Goal: Task Accomplishment & Management: Complete application form

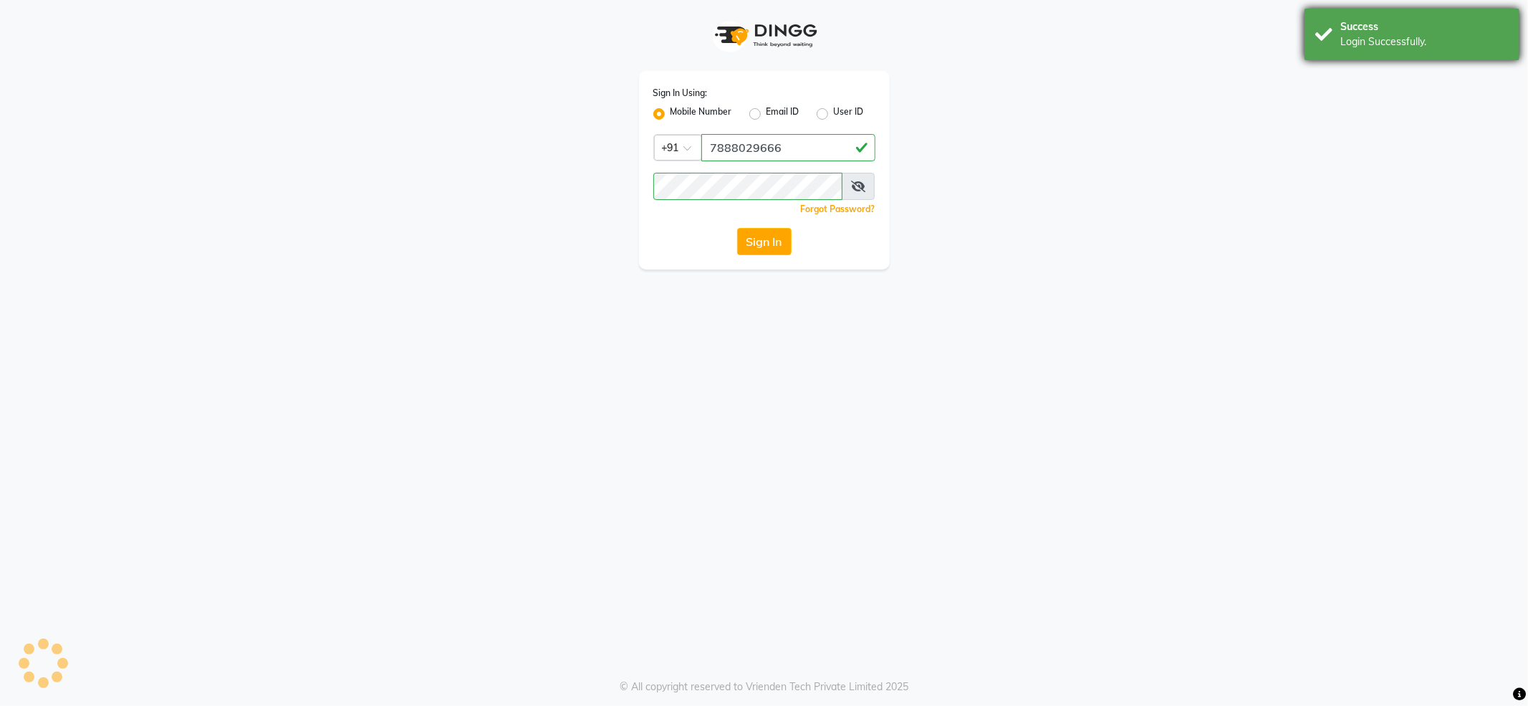
click at [1369, 21] on div "Success" at bounding box center [1424, 26] width 168 height 15
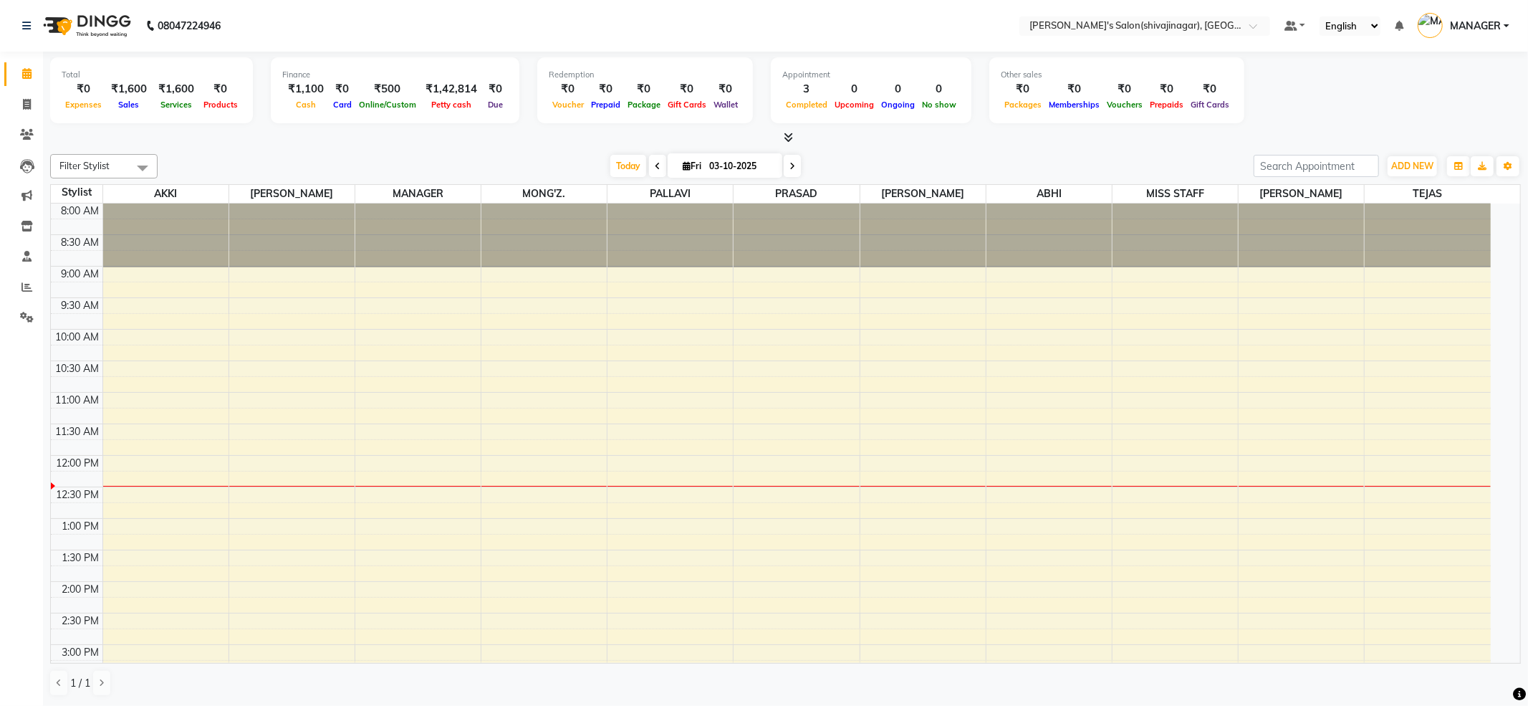
select select "en"
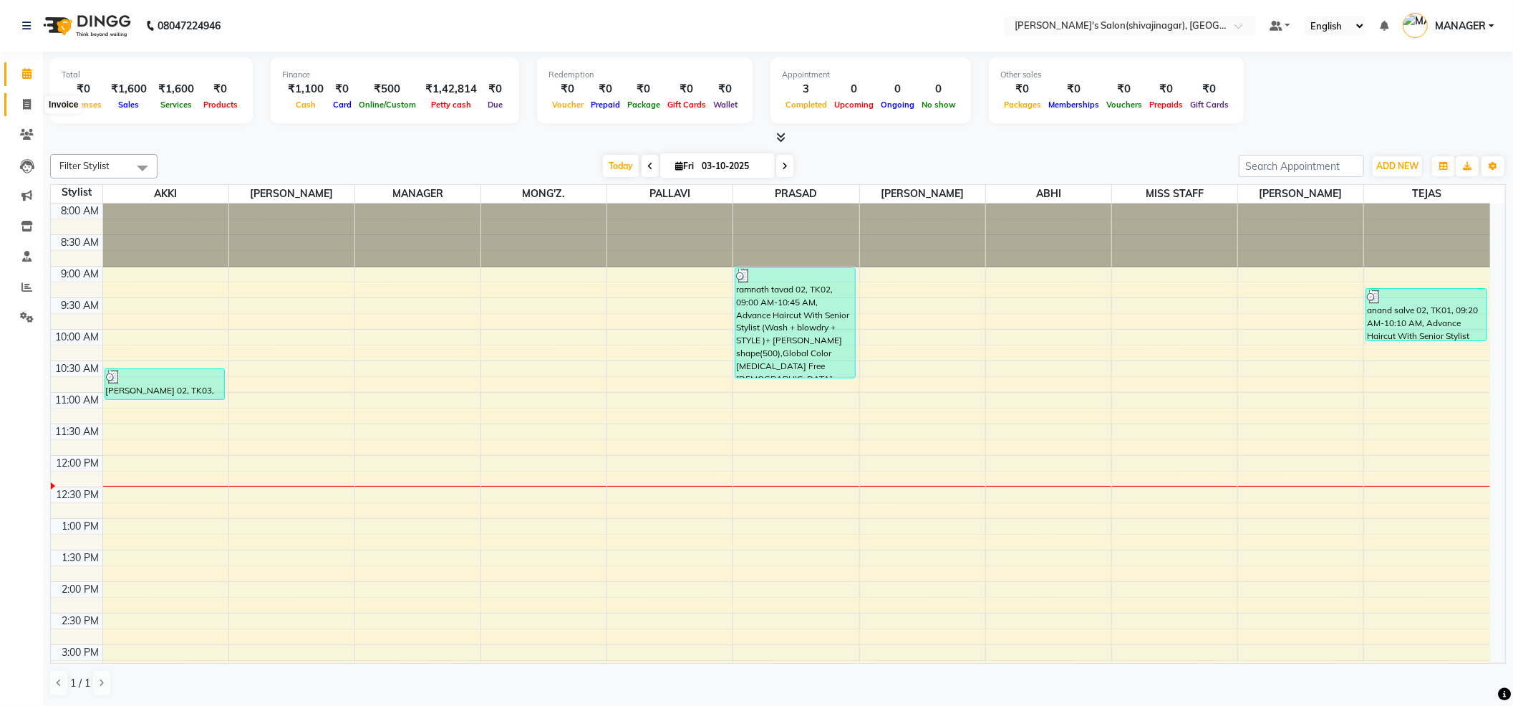
click at [27, 99] on icon at bounding box center [27, 104] width 8 height 11
select select "service"
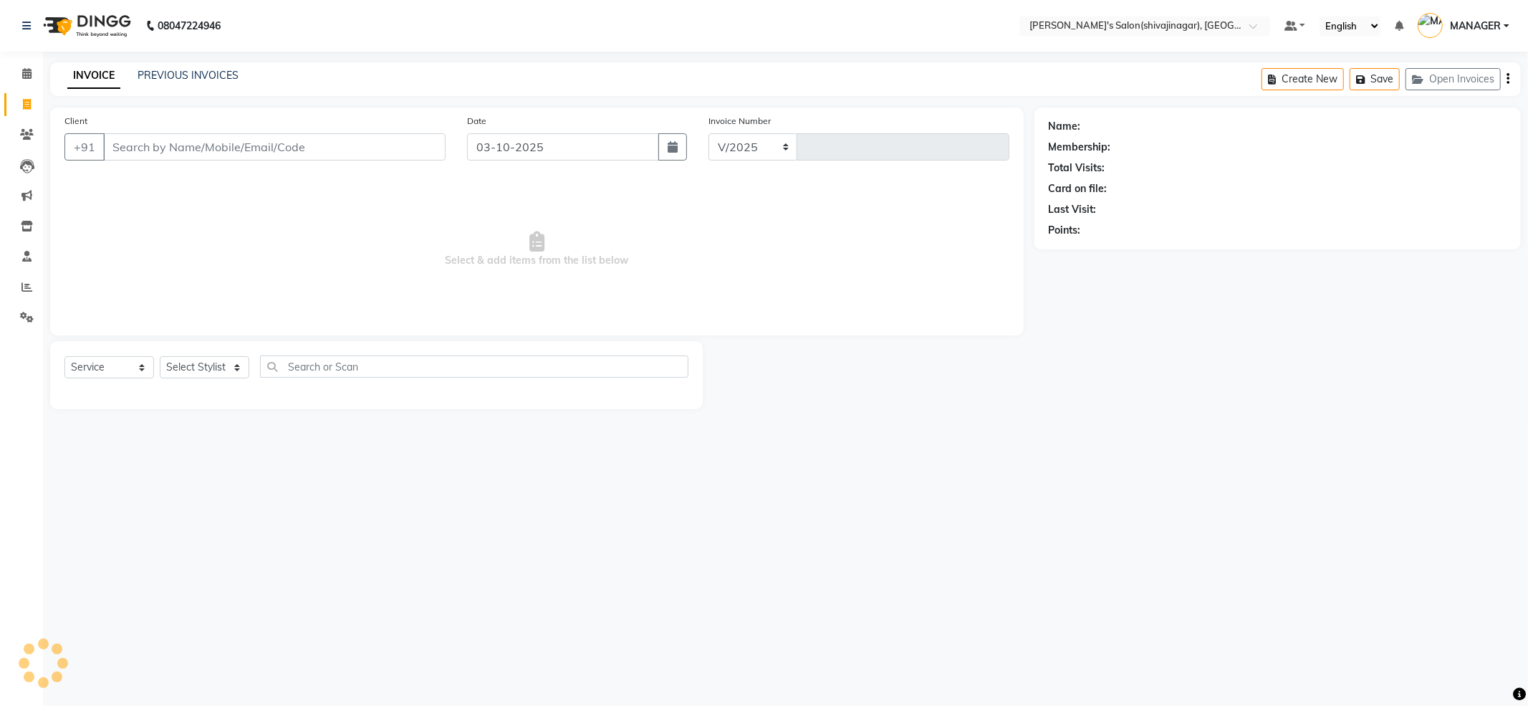
select select "4174"
type input "2844"
click at [150, 148] on input "Client" at bounding box center [274, 146] width 342 height 27
click at [123, 143] on input "Client" at bounding box center [274, 146] width 342 height 27
click at [129, 150] on input "Client" at bounding box center [274, 146] width 342 height 27
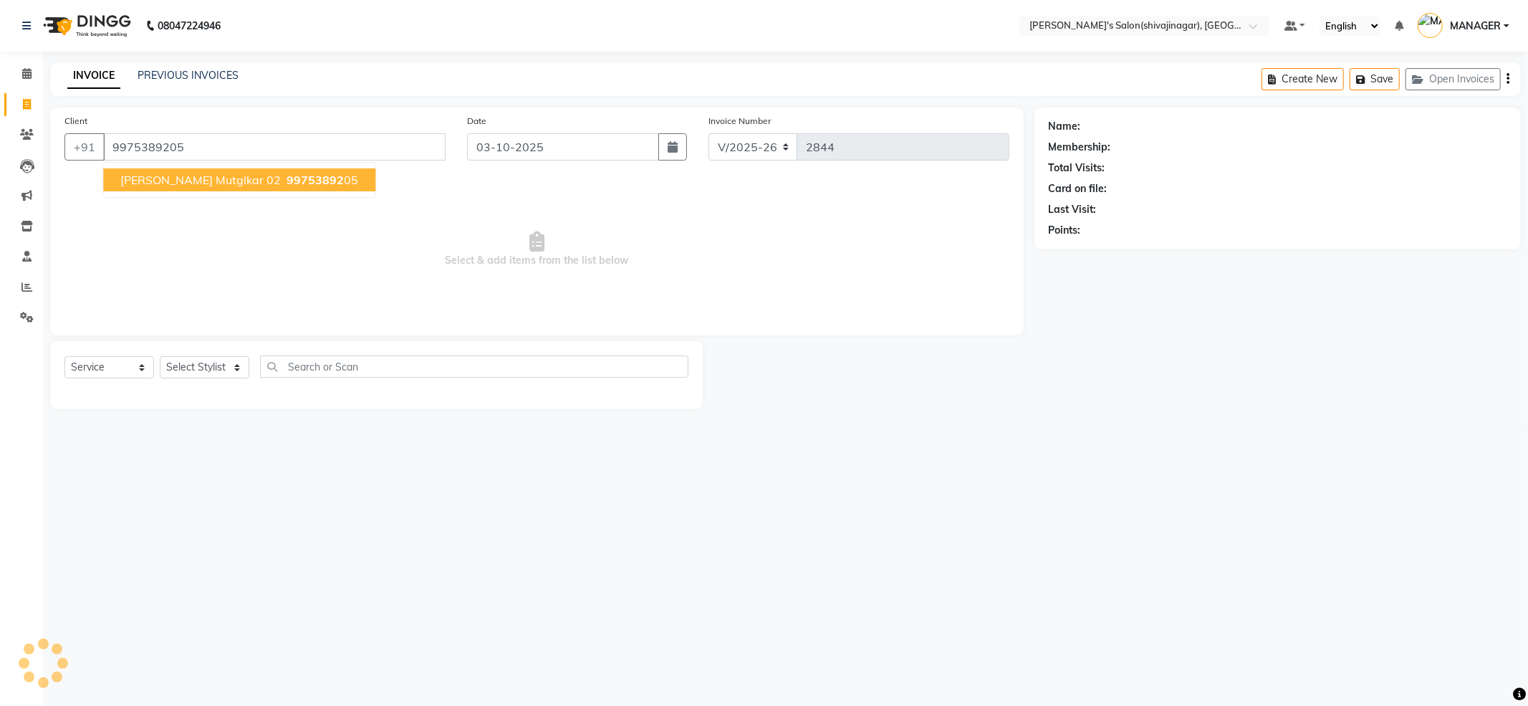
type input "9975389205"
click at [206, 180] on span "[PERSON_NAME] mutglkar 02" at bounding box center [200, 180] width 160 height 14
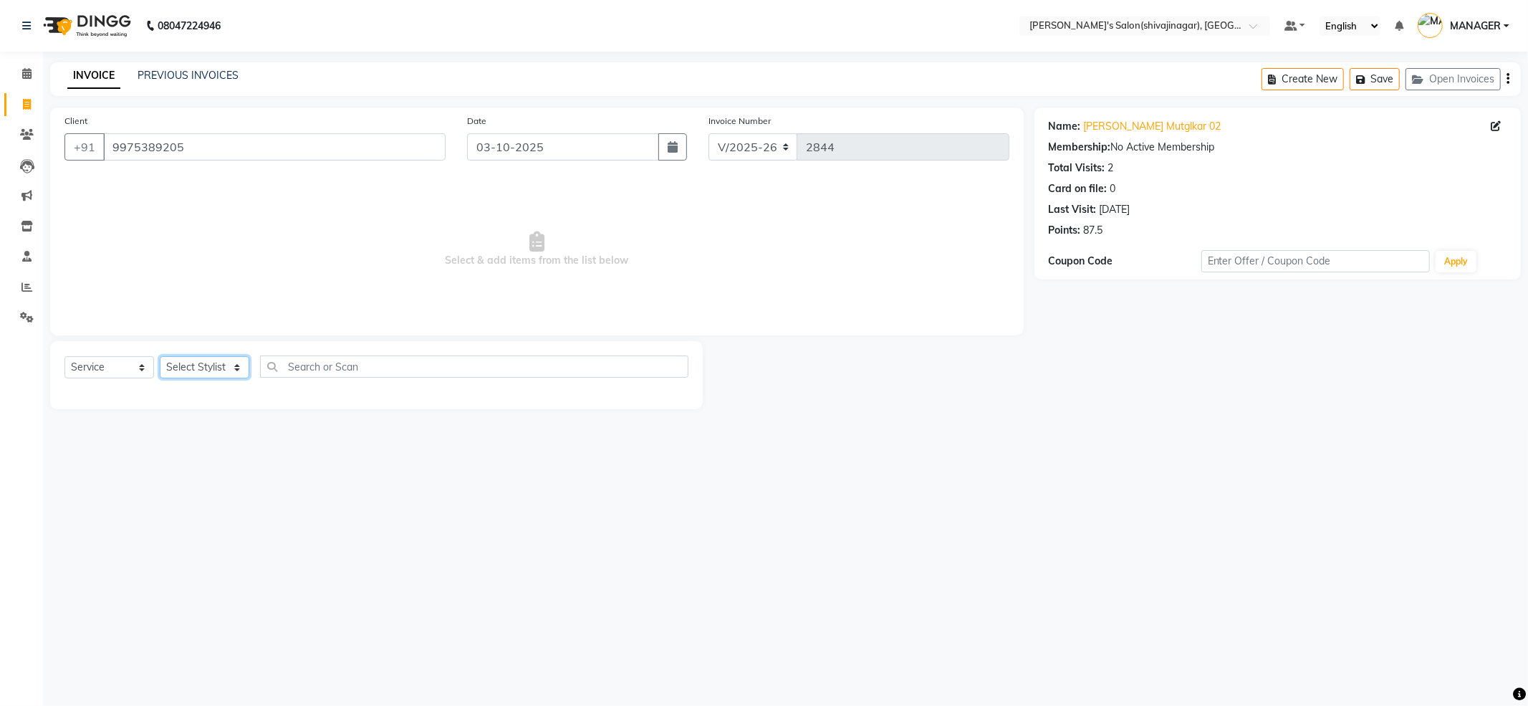
click at [201, 367] on select "Select Stylist [PERSON_NAME] MANAGER MISS STAFF MONG'Z. [PERSON_NAME] [PERSON_N…" at bounding box center [205, 367] width 90 height 22
select select "82728"
click at [160, 356] on select "Select Stylist [PERSON_NAME] MANAGER MISS STAFF MONG'Z. [PERSON_NAME] [PERSON_N…" at bounding box center [205, 367] width 90 height 22
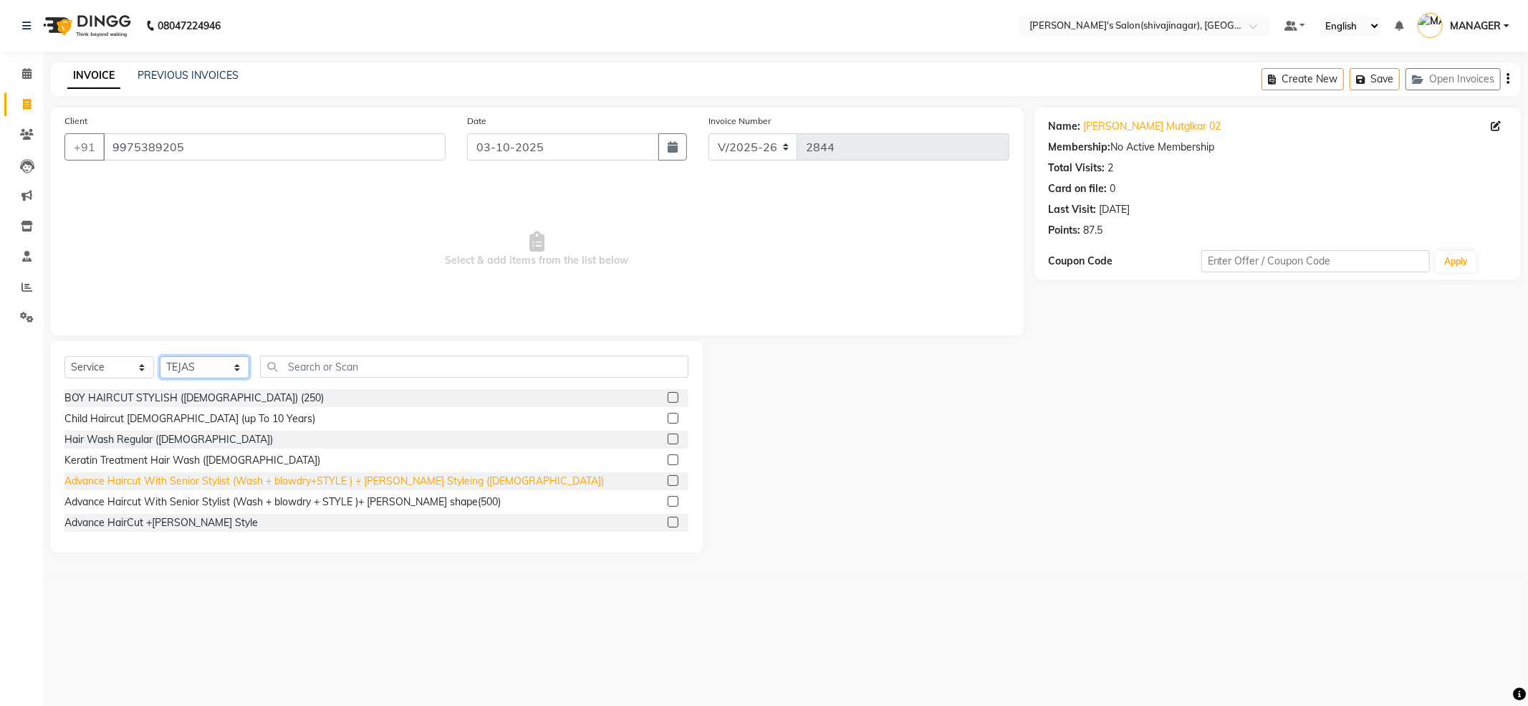
scroll to position [95, 0]
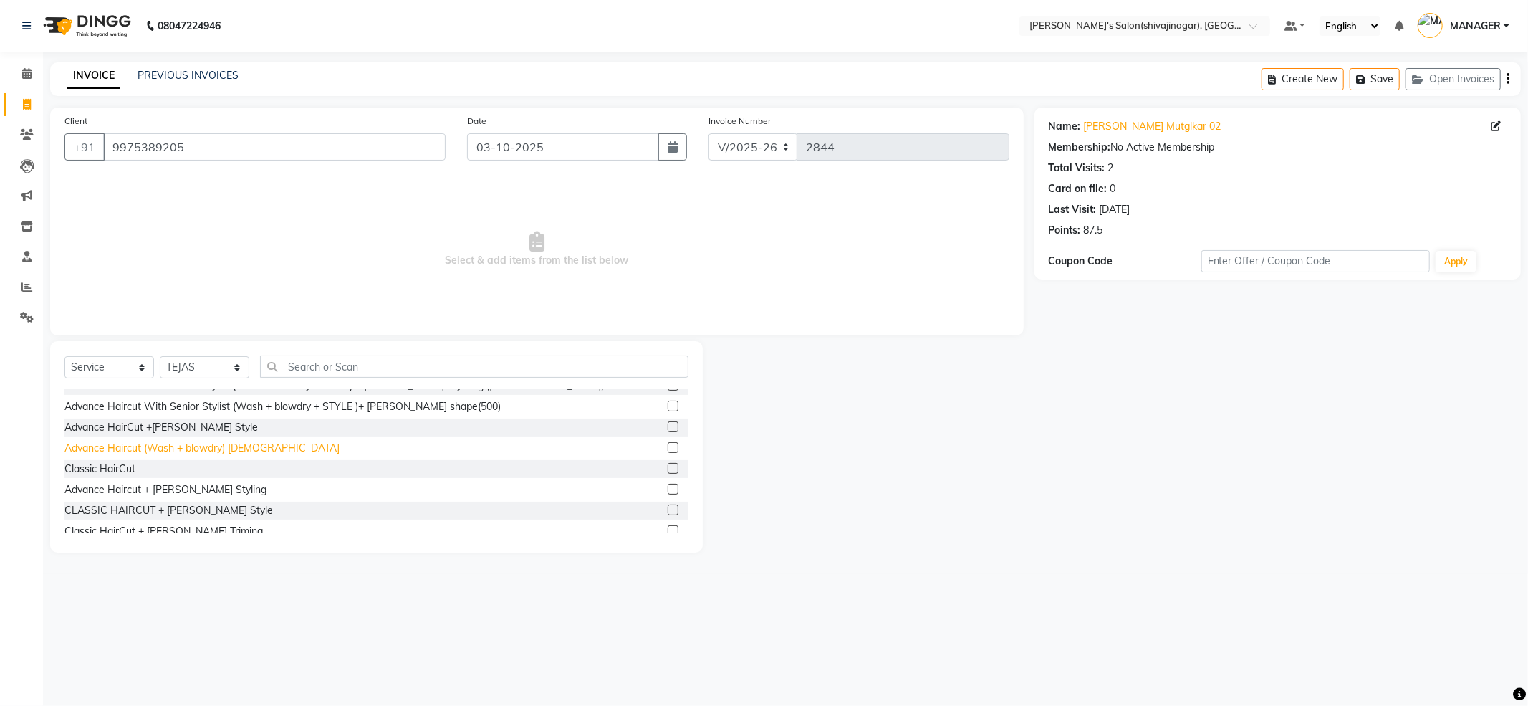
click at [235, 448] on div "Advance Haircut (Wash + blowdry) [DEMOGRAPHIC_DATA]" at bounding box center [201, 447] width 275 height 15
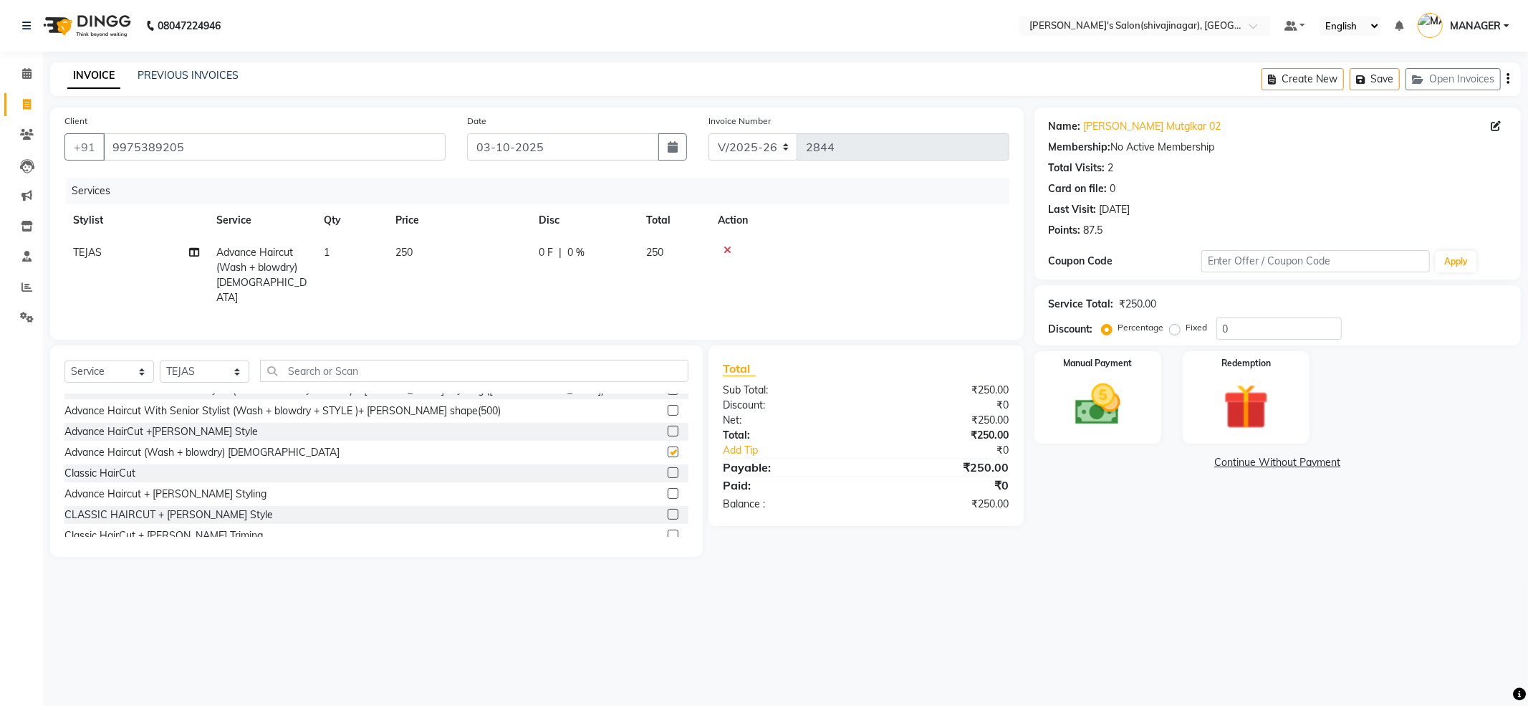
checkbox input "false"
click at [319, 370] on input "text" at bounding box center [474, 371] width 428 height 22
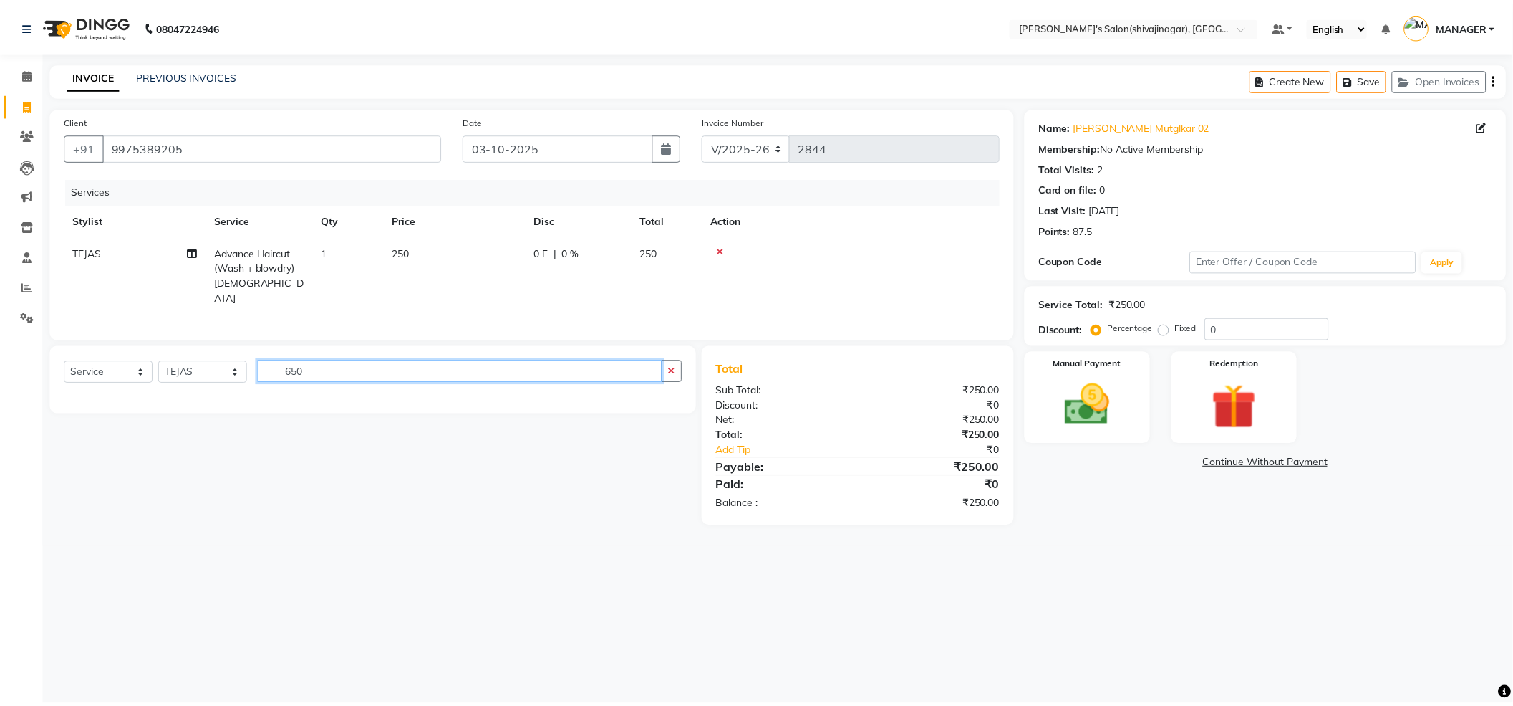
scroll to position [0, 0]
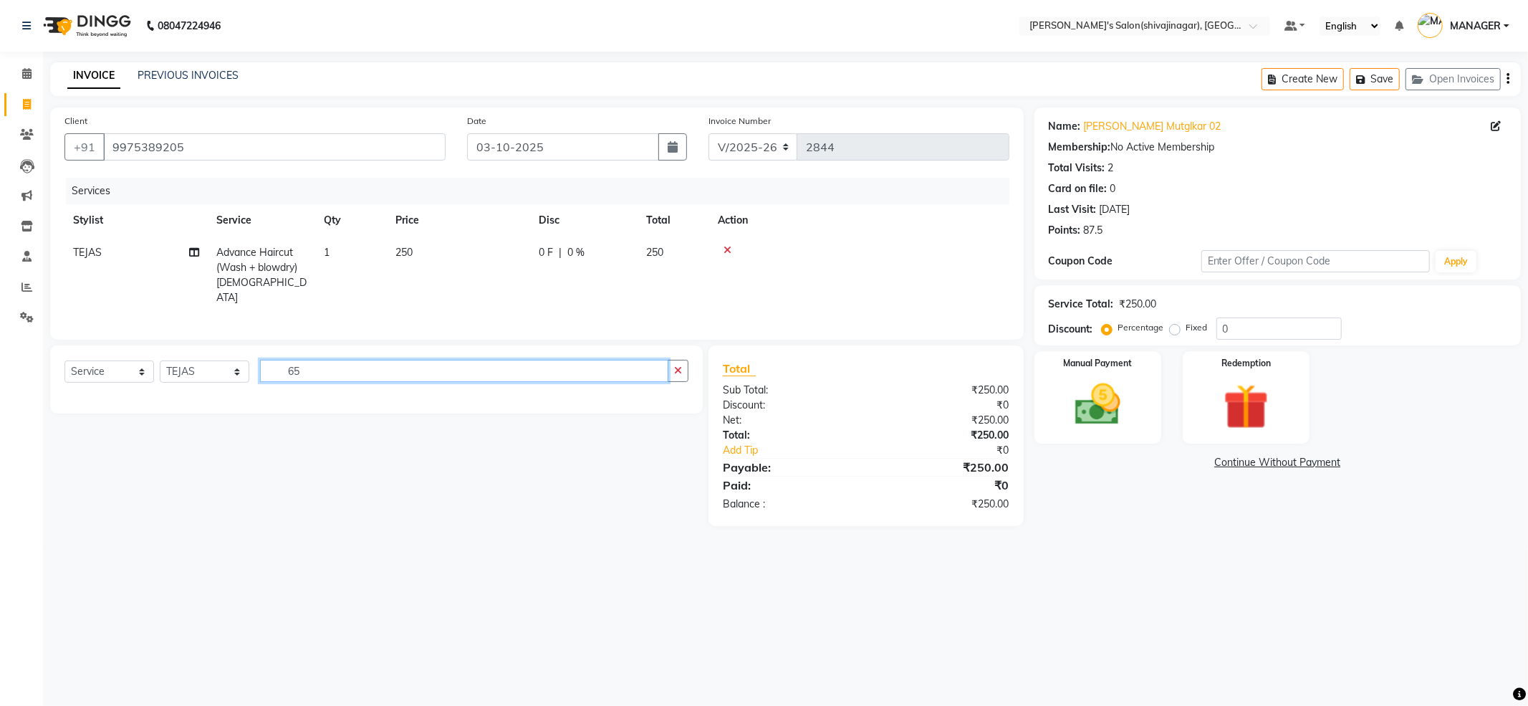
type input "6"
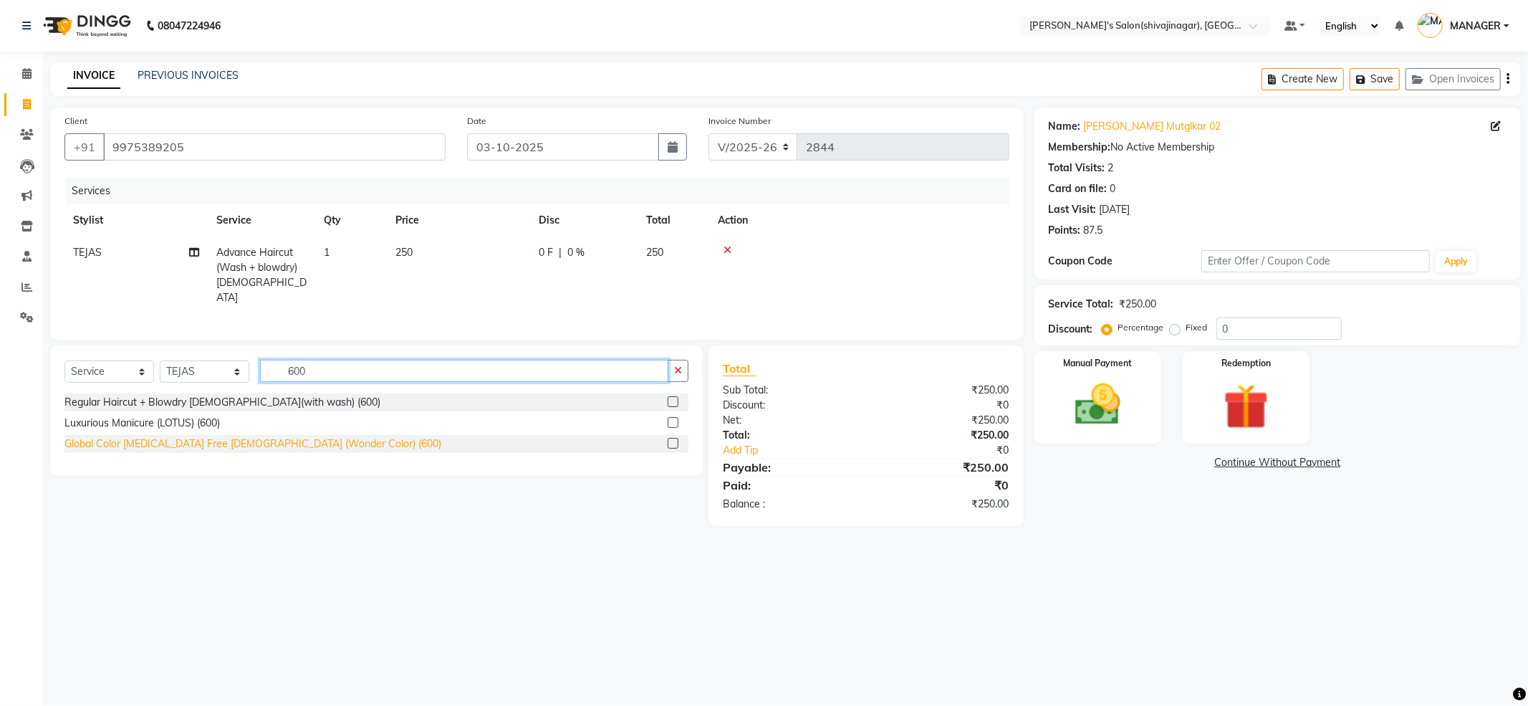
type input "600"
click at [296, 437] on div "Global Color [MEDICAL_DATA] Free [DEMOGRAPHIC_DATA] (Wonder Color) (600)" at bounding box center [252, 443] width 377 height 15
checkbox input "false"
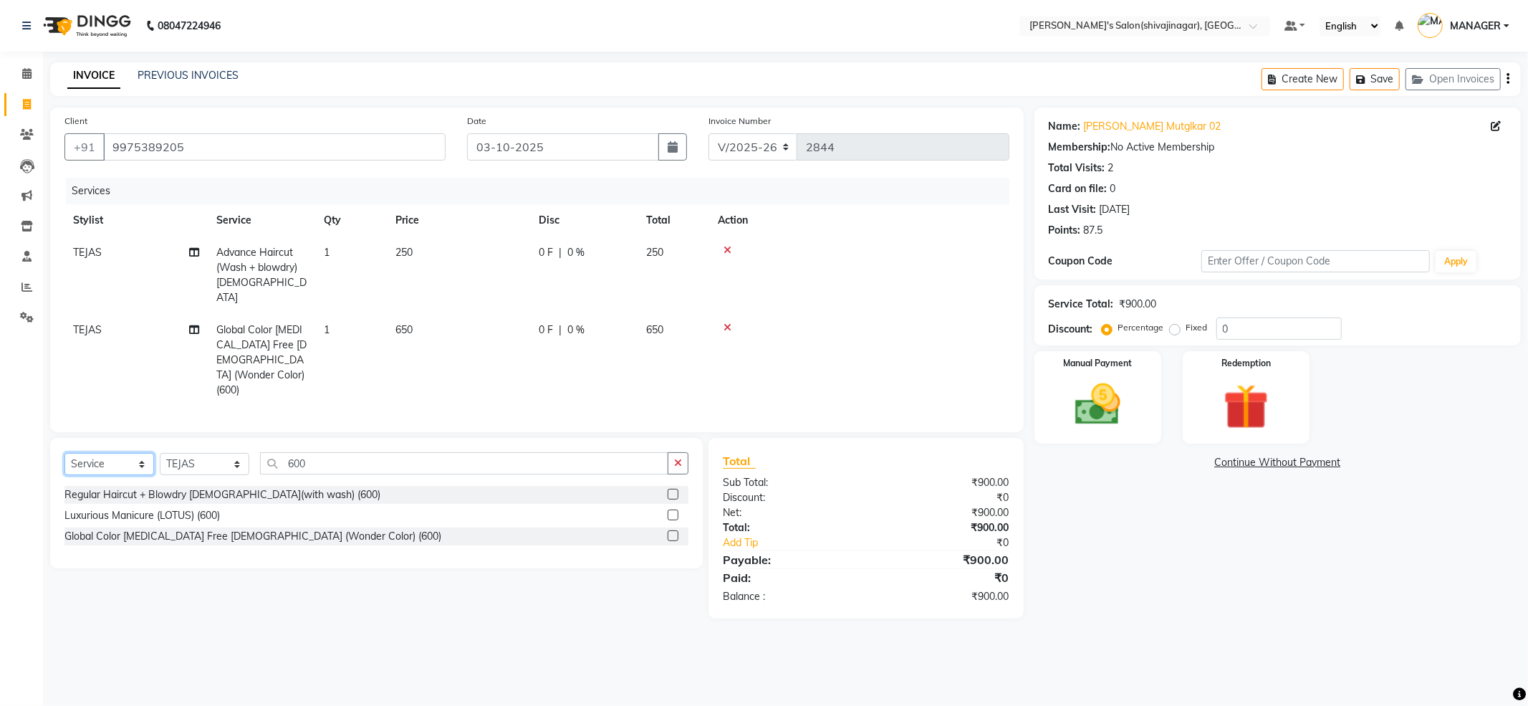
click at [133, 453] on select "Select Service Product Membership Package Voucher Prepaid Gift Card" at bounding box center [109, 464] width 90 height 22
select select "product"
click at [64, 453] on select "Select Service Product Membership Package Voucher Prepaid Gift Card" at bounding box center [109, 464] width 90 height 22
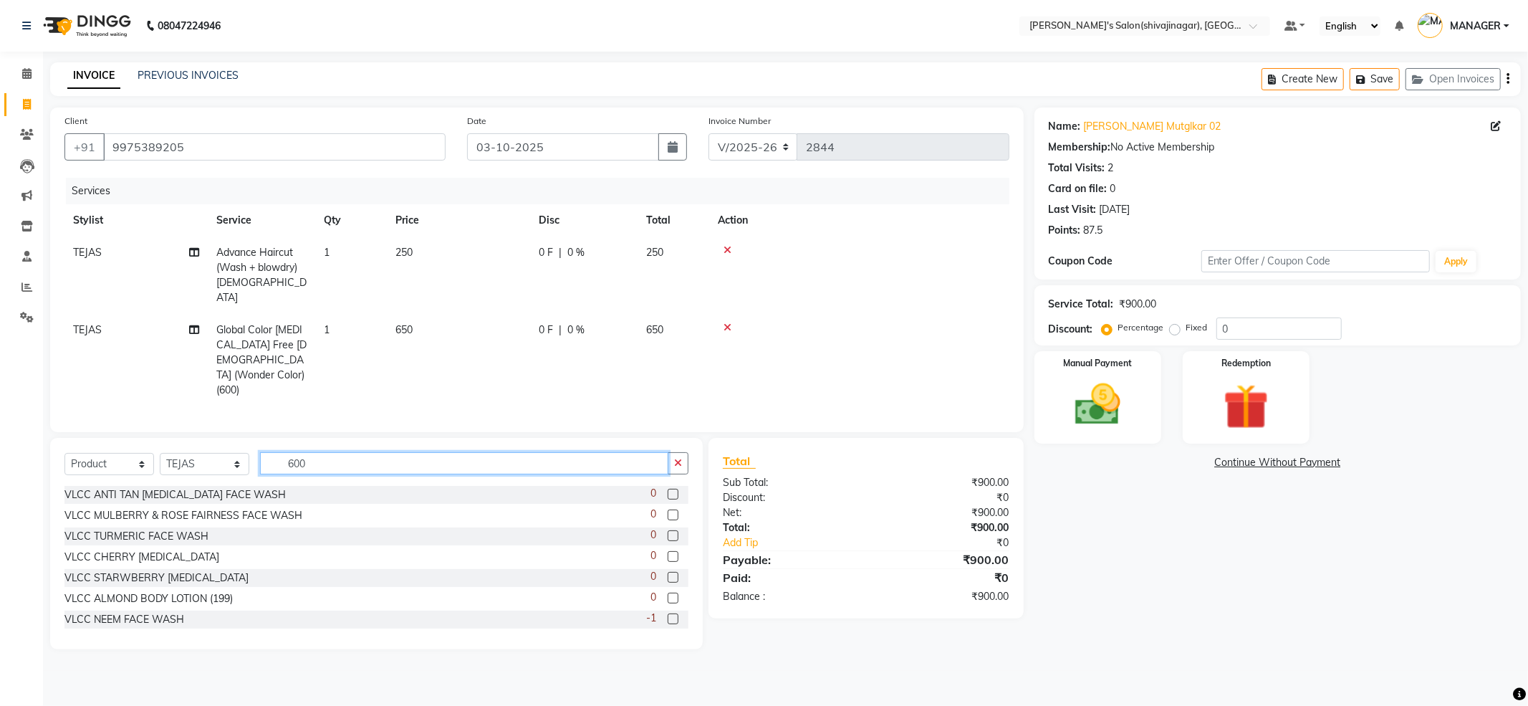
click at [322, 452] on input "600" at bounding box center [464, 463] width 408 height 22
type input "6"
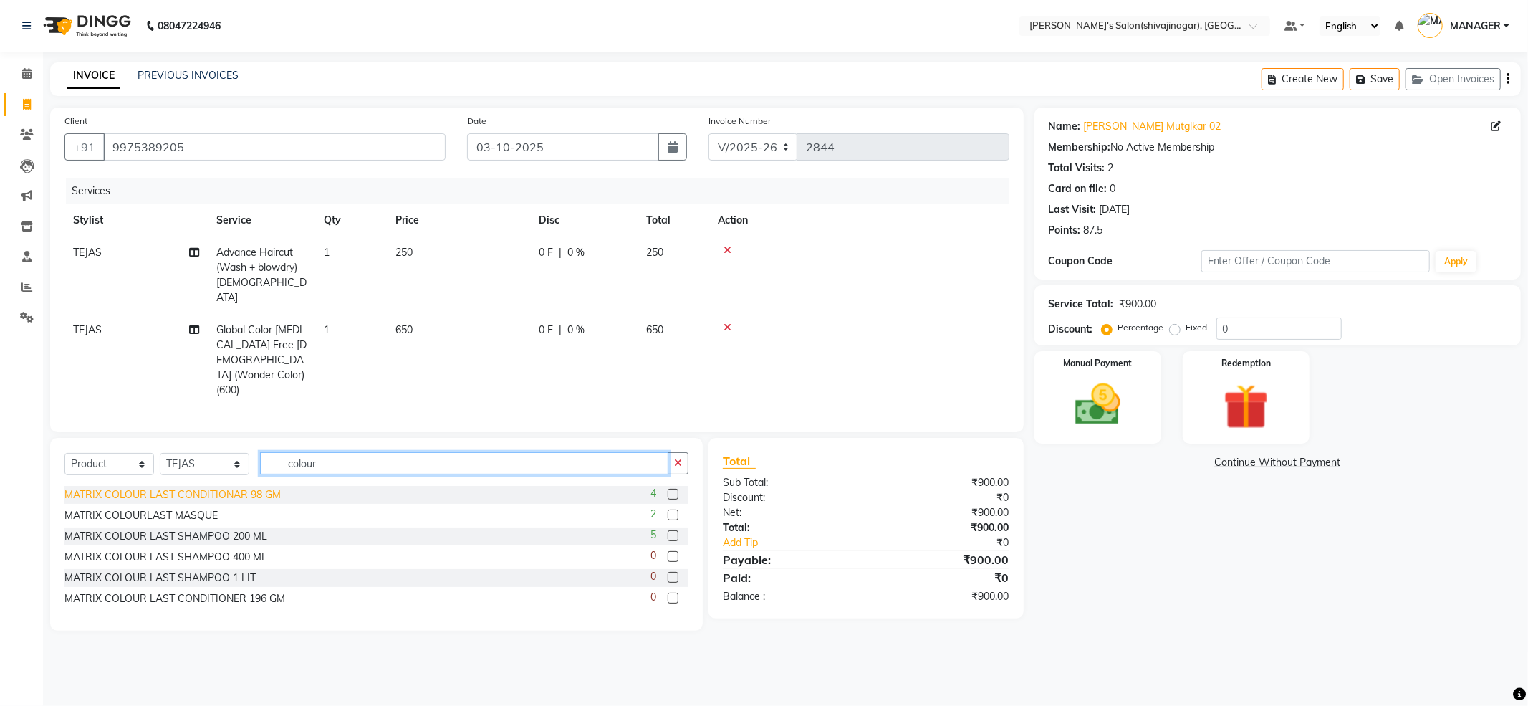
type input "colour"
click at [270, 487] on div "MATRIX COLOUR LAST CONDITIONAR 98 GM" at bounding box center [172, 494] width 216 height 15
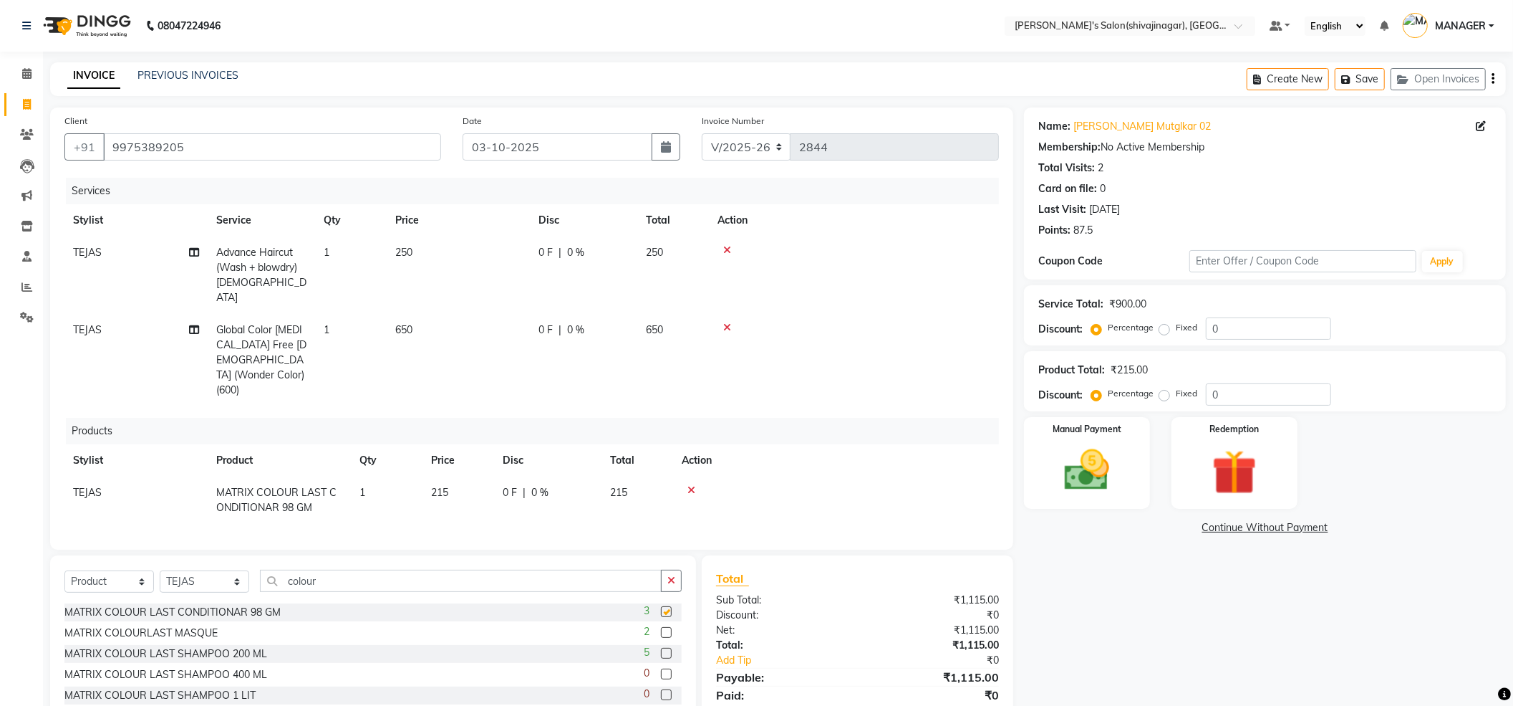
checkbox input "false"
click at [259, 646] on div "MATRIX COLOUR LAST SHAMPOO 200 ML" at bounding box center [165, 653] width 203 height 15
checkbox input "false"
click at [324, 582] on input "colour" at bounding box center [461, 581] width 402 height 22
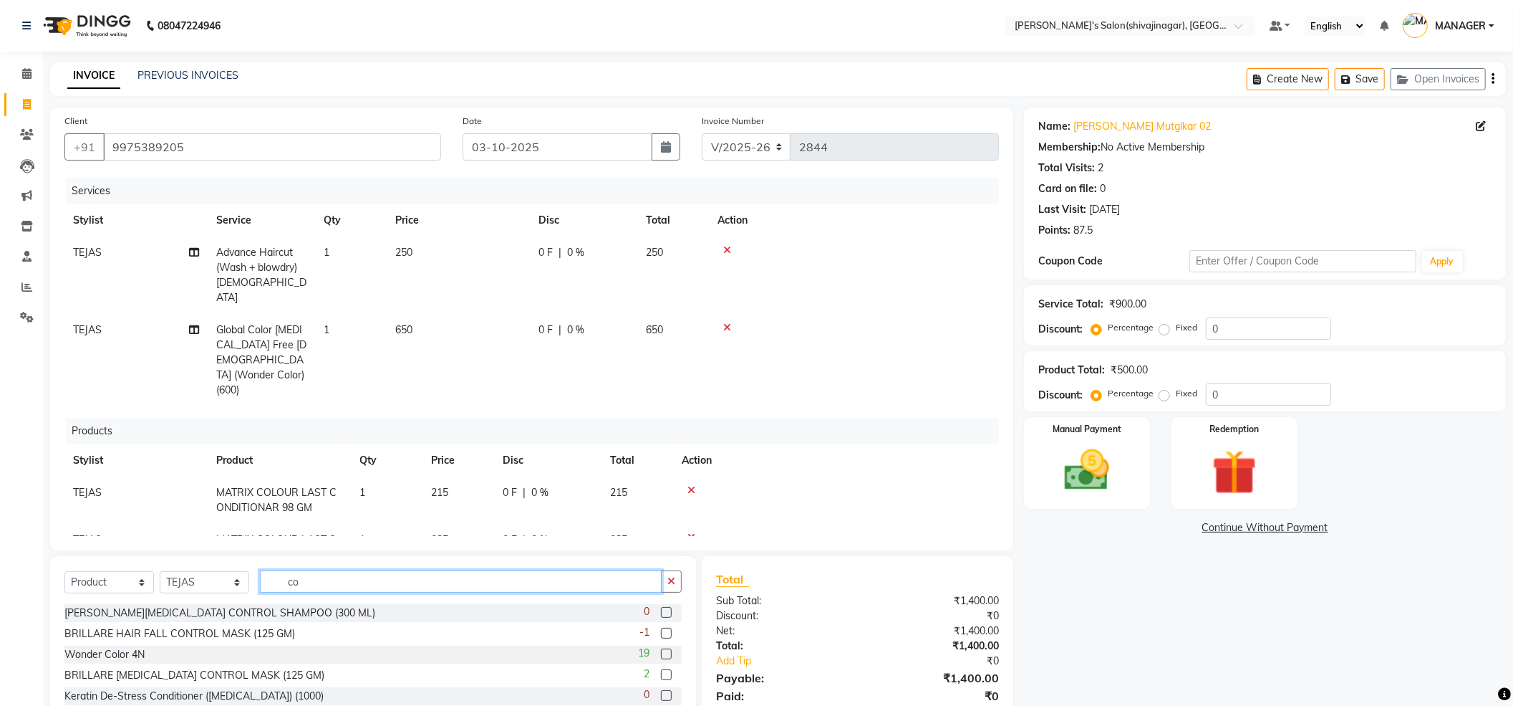
type input "c"
click at [322, 582] on input "text" at bounding box center [471, 581] width 422 height 22
click at [322, 587] on input "text" at bounding box center [471, 581] width 422 height 22
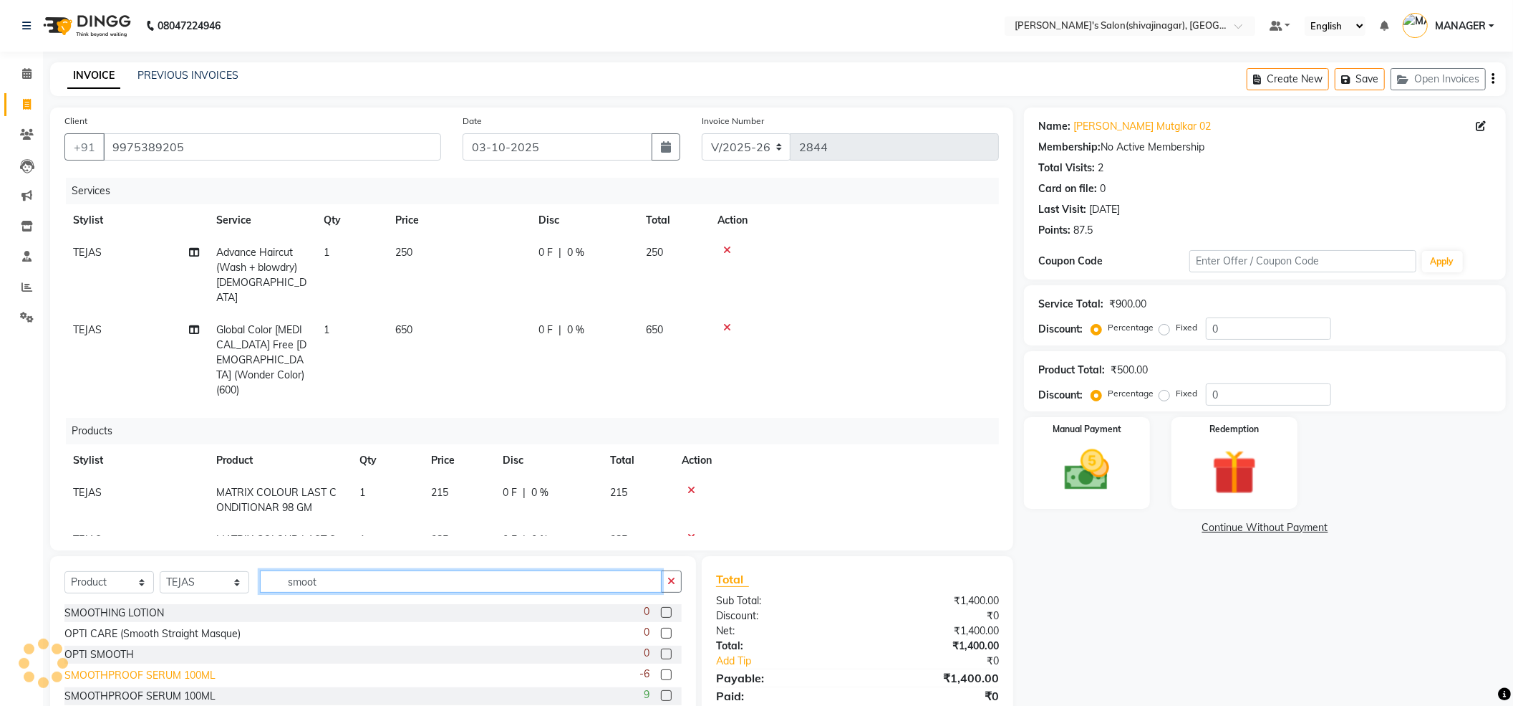
type input "smoot"
click at [181, 677] on div "SMOOTHPROOF SERUM 100ML" at bounding box center [139, 675] width 151 height 15
checkbox input "false"
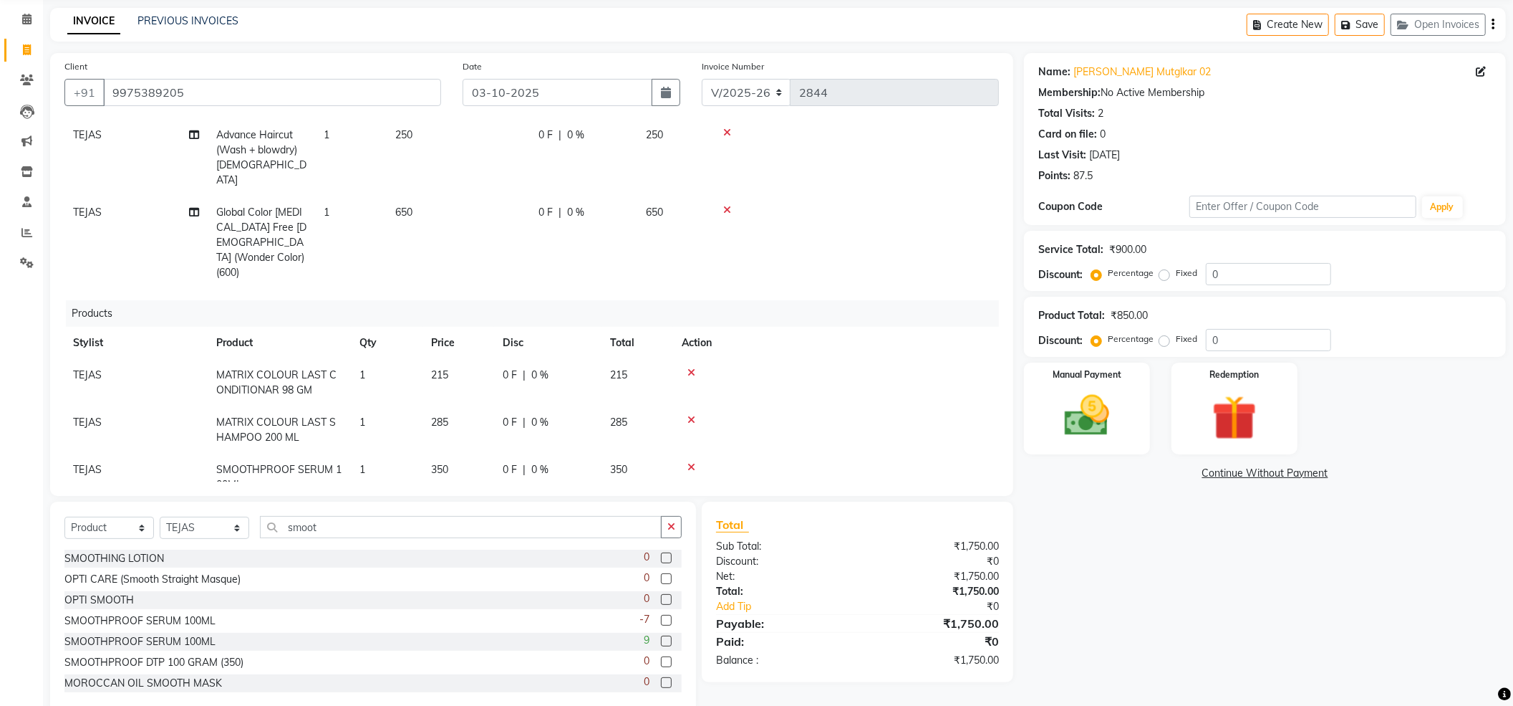
scroll to position [83, 0]
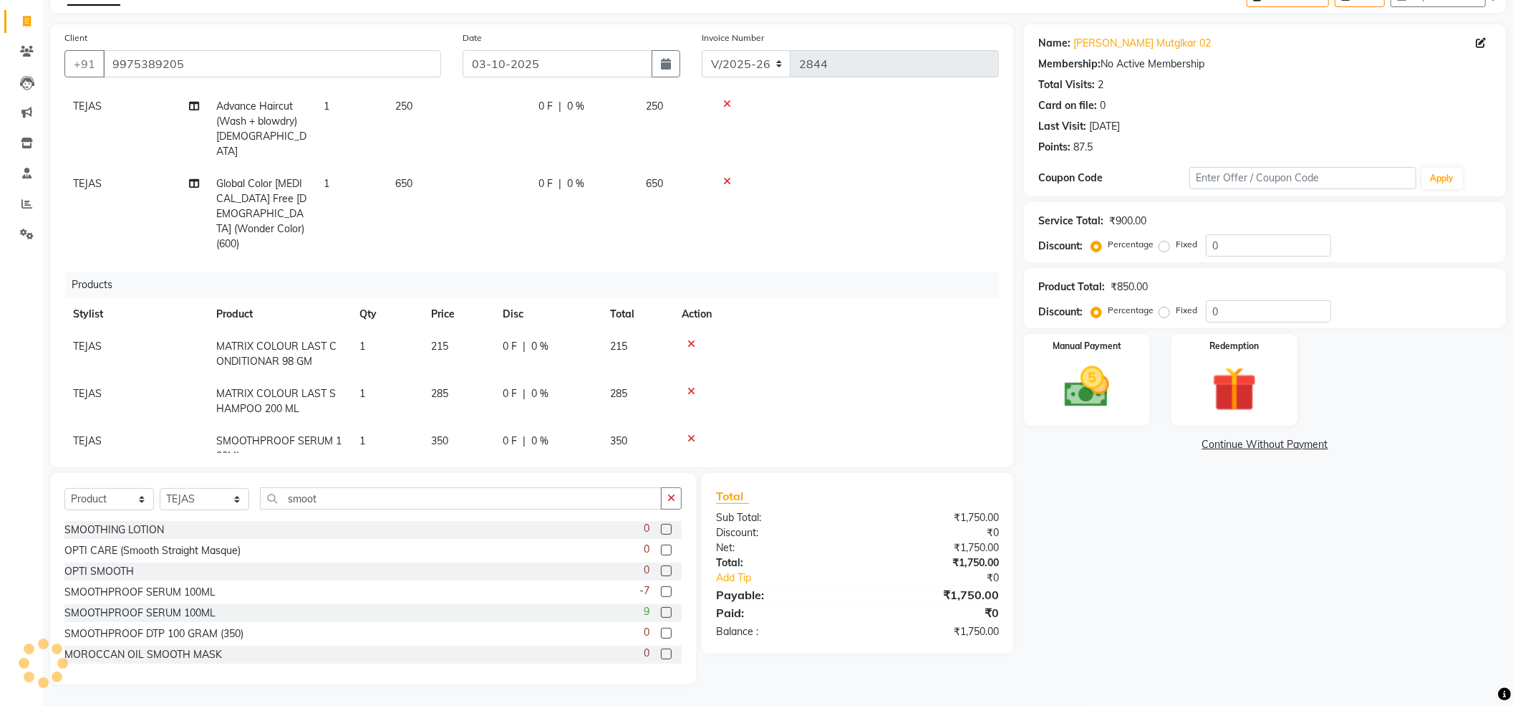
click at [1116, 567] on div "Name: [PERSON_NAME] 02 Membership: No Active Membership Total Visits: 2 Card on…" at bounding box center [1270, 354] width 493 height 660
click at [1118, 43] on link "[PERSON_NAME] Mutglkar 02" at bounding box center [1143, 43] width 138 height 15
click at [1092, 397] on img at bounding box center [1087, 387] width 76 height 54
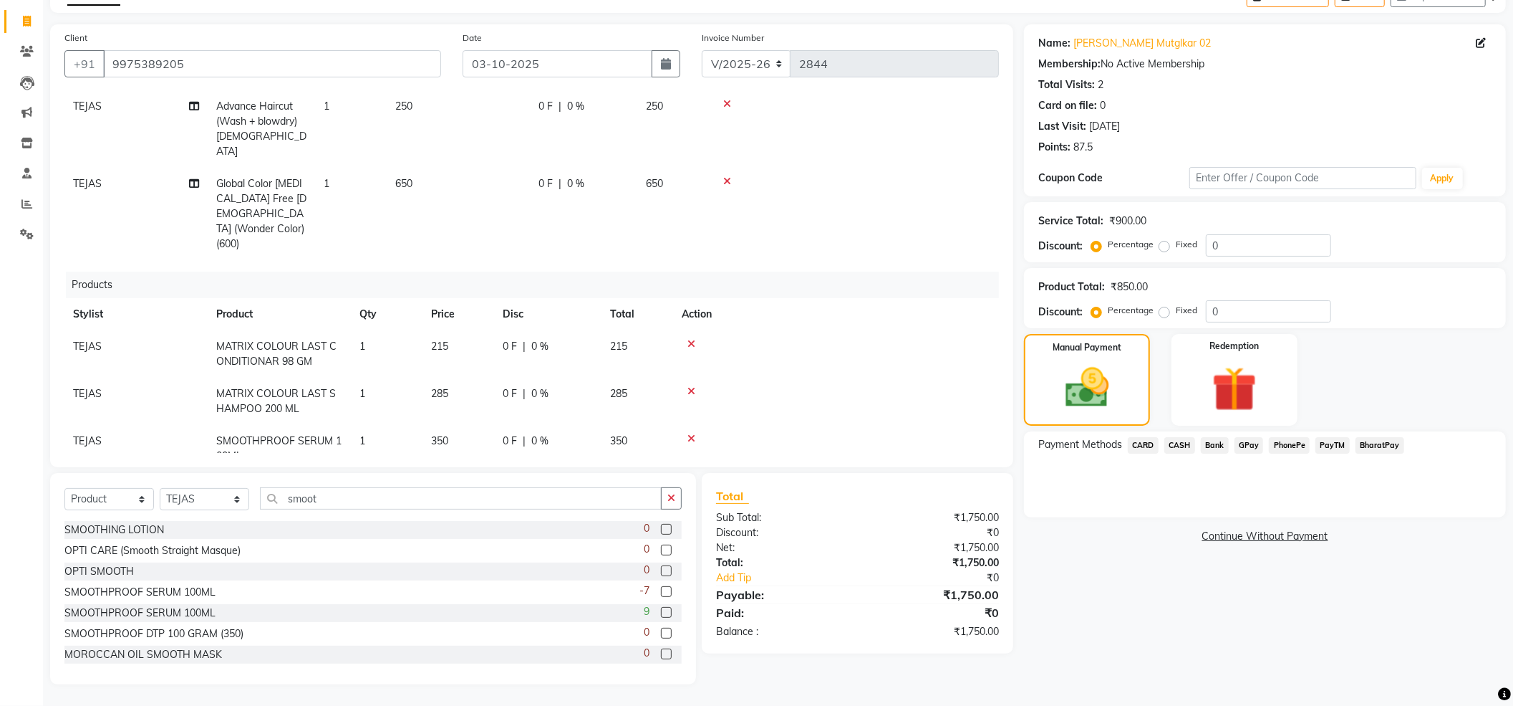
click at [450, 330] on td "215" at bounding box center [459, 353] width 72 height 47
select select "82728"
click at [454, 339] on input "215" at bounding box center [458, 350] width 54 height 22
type input "225"
click at [453, 377] on td "285" at bounding box center [459, 400] width 72 height 47
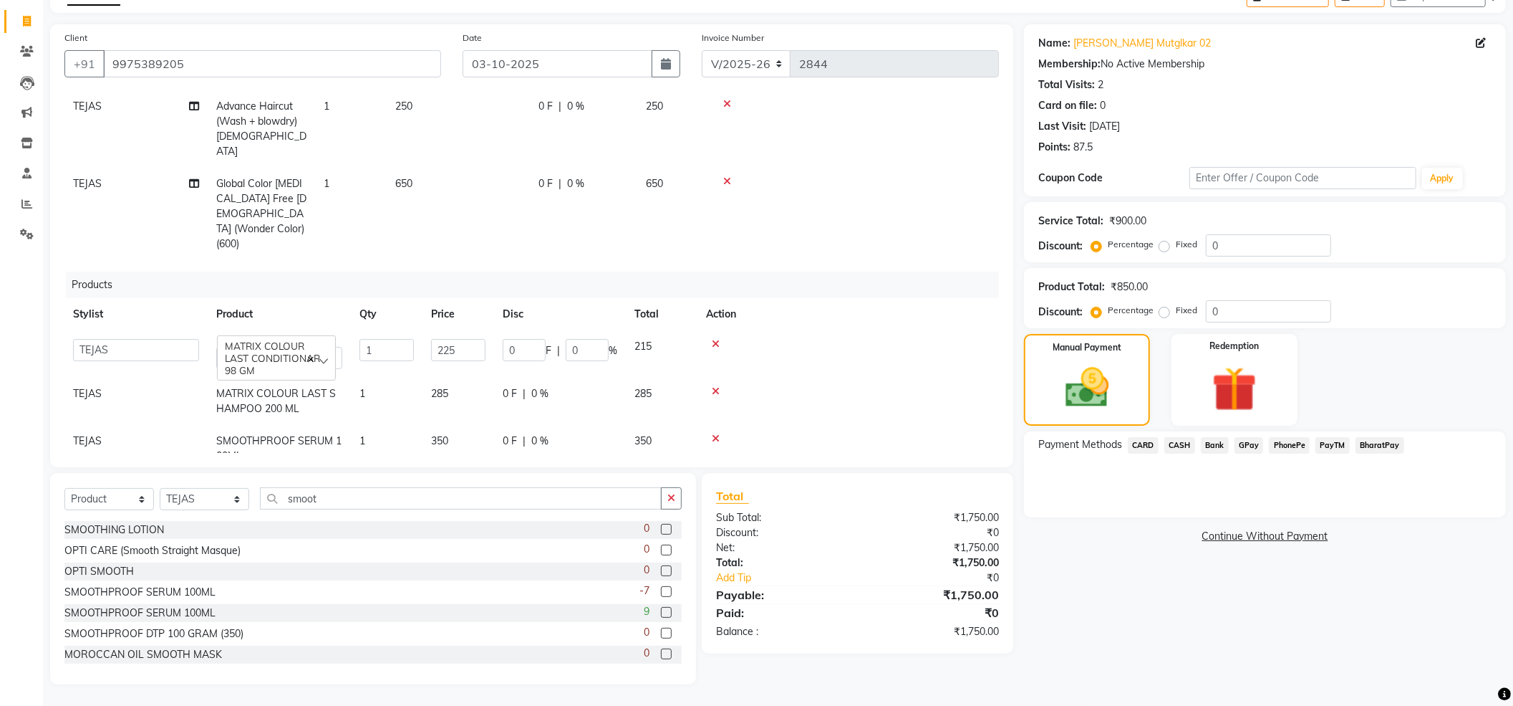
select select "82728"
click at [1092, 649] on div "Name: [PERSON_NAME] 02 Membership: No Active Membership Total Visits: 2 Card on…" at bounding box center [1270, 354] width 493 height 660
click at [1335, 442] on span "PayTM" at bounding box center [1333, 445] width 34 height 16
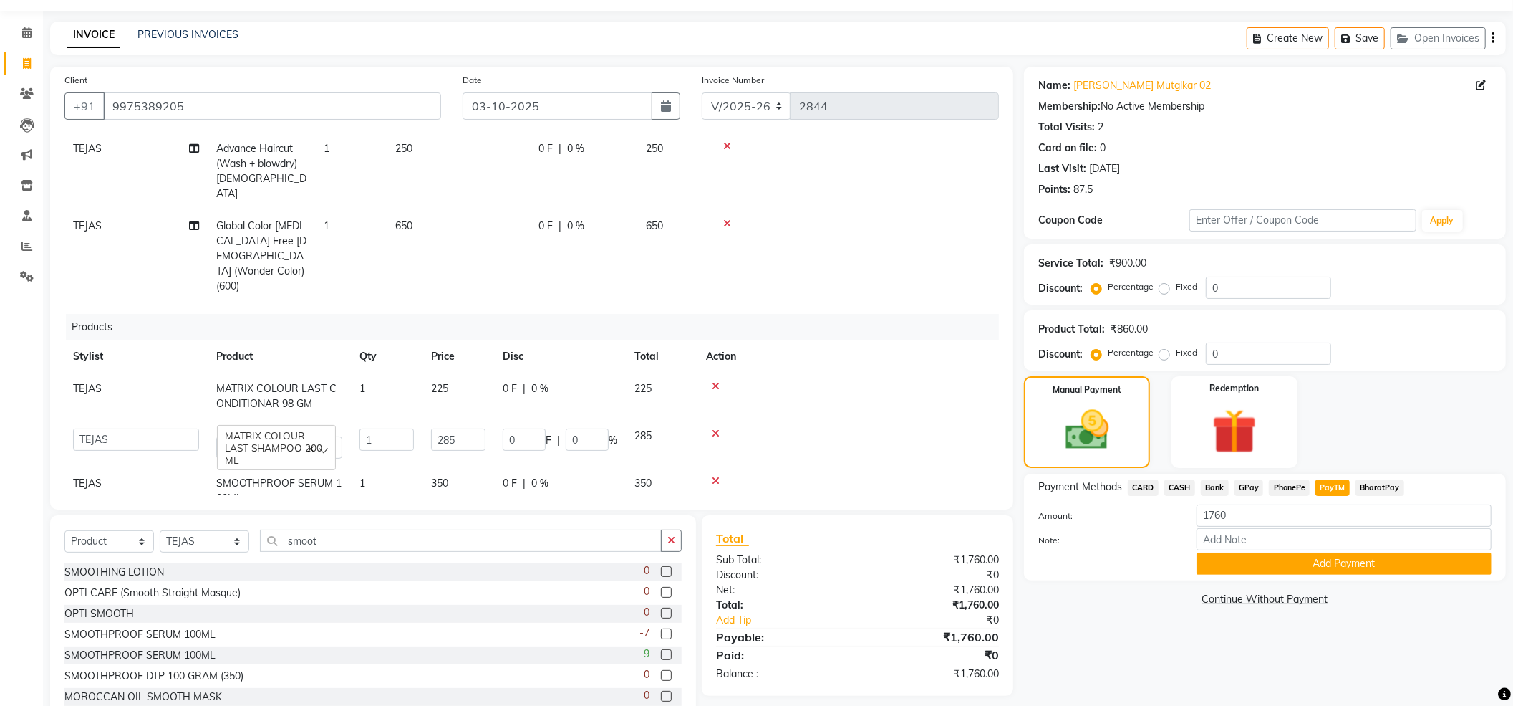
scroll to position [0, 0]
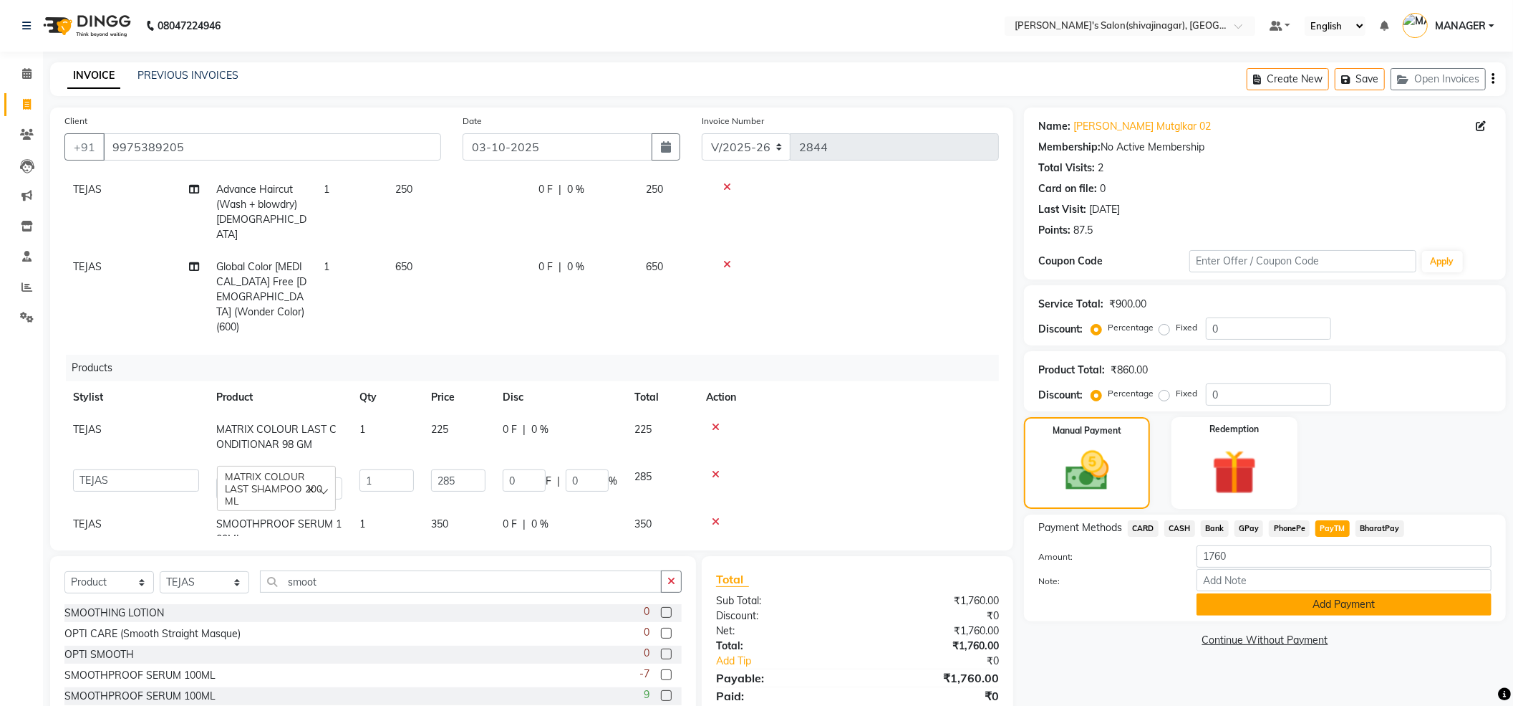
click at [1289, 602] on button "Add Payment" at bounding box center [1344, 604] width 295 height 22
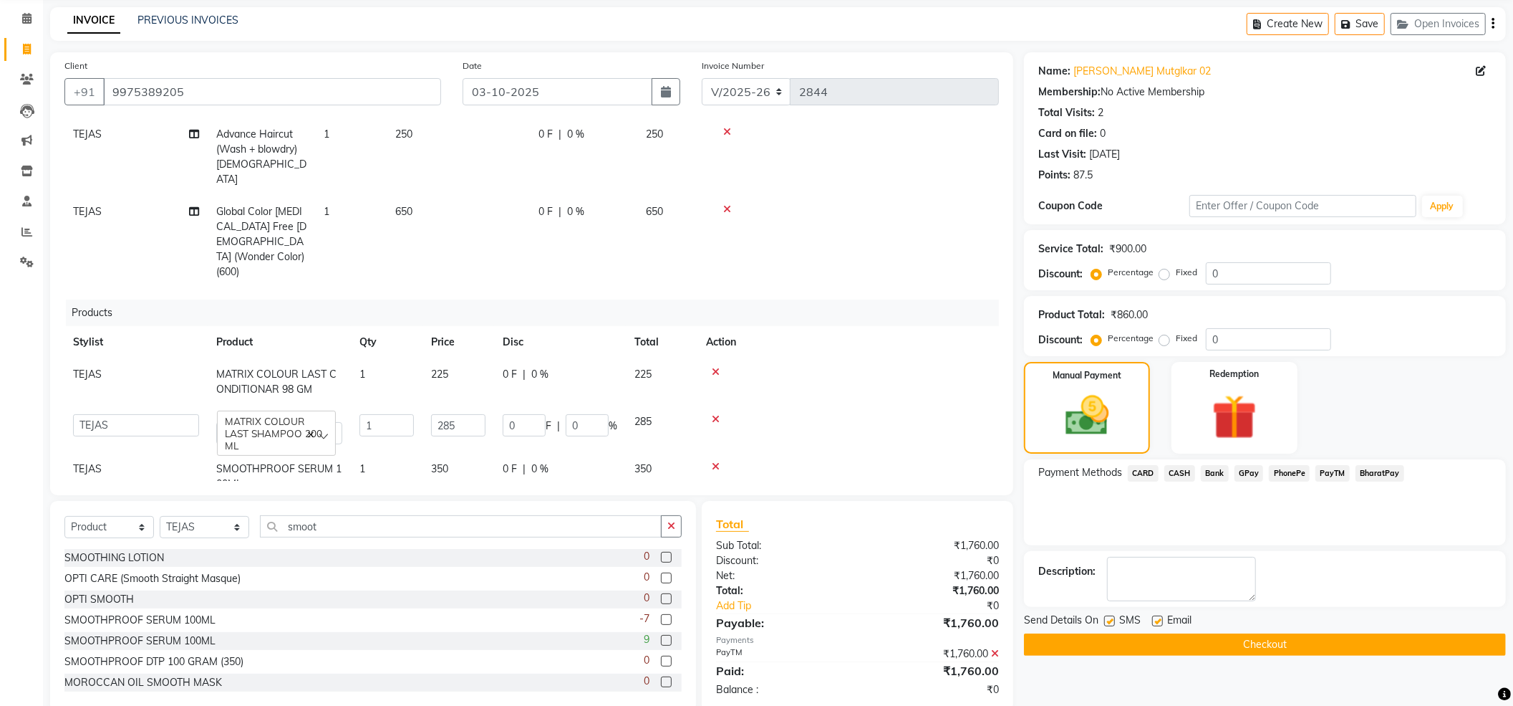
scroll to position [83, 0]
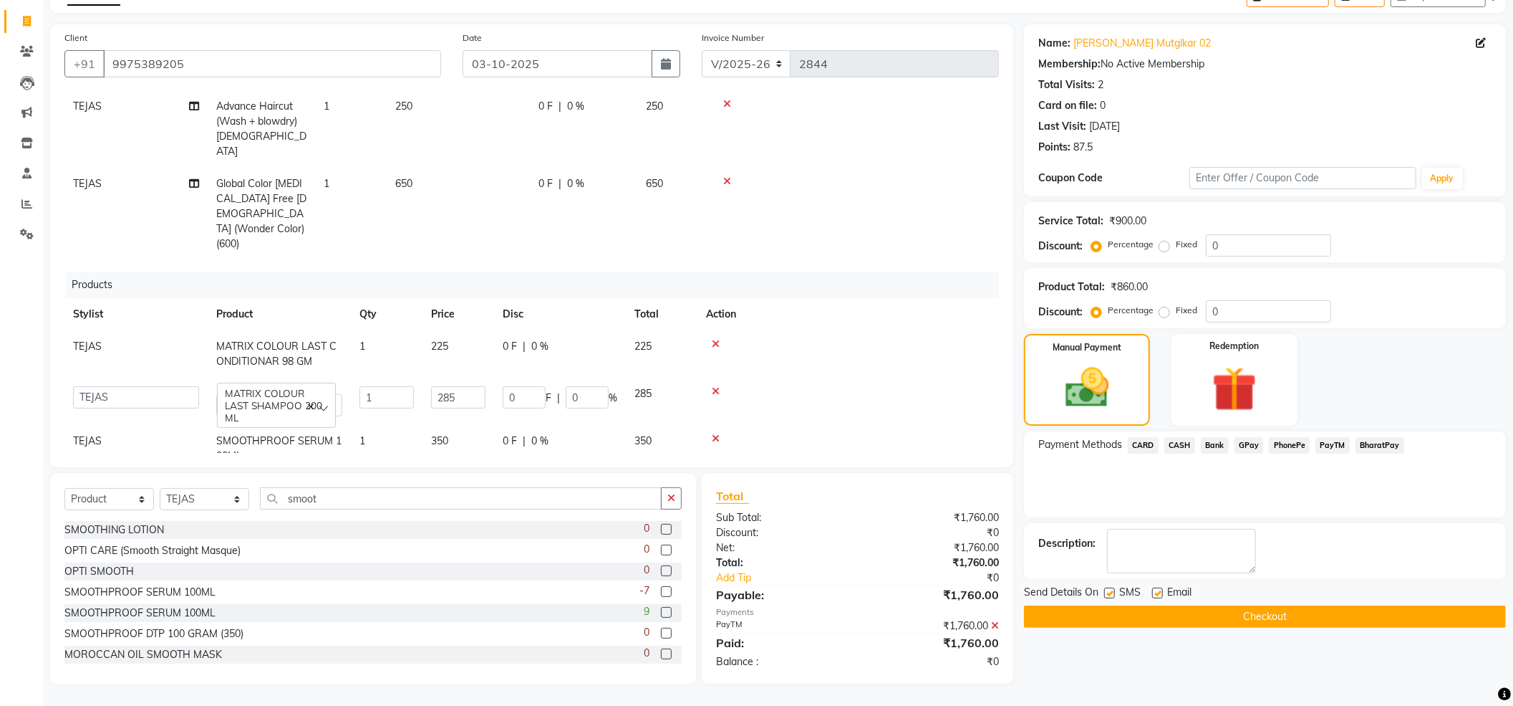
click at [1231, 611] on button "Checkout" at bounding box center [1265, 616] width 482 height 22
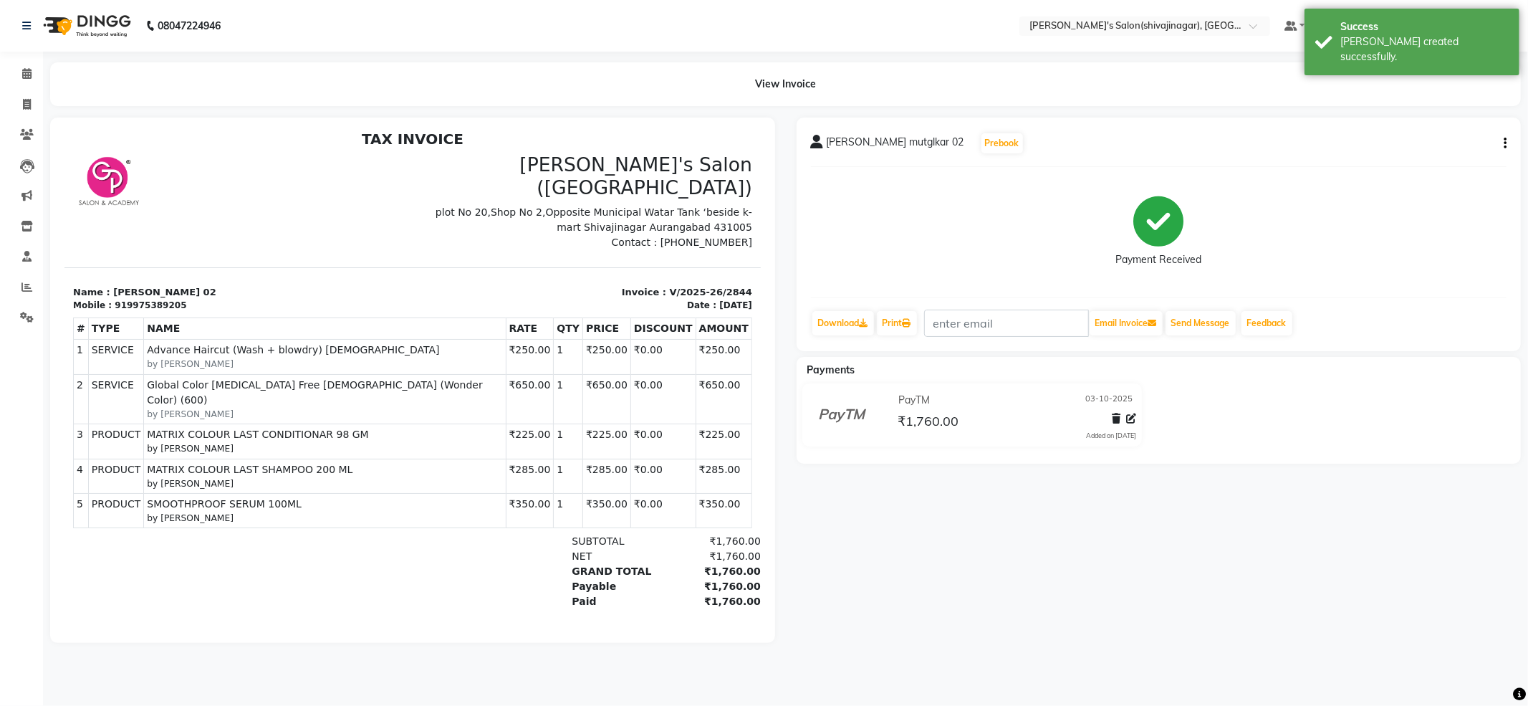
scroll to position [11, 0]
